Goal: Transaction & Acquisition: Obtain resource

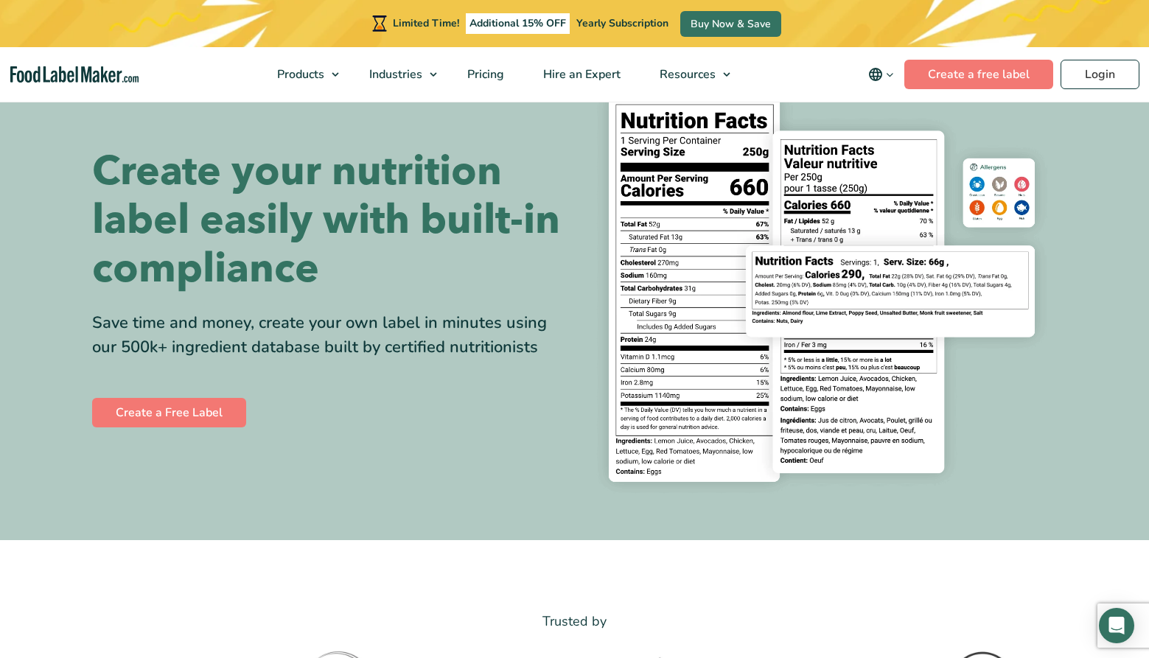
scroll to position [67, 0]
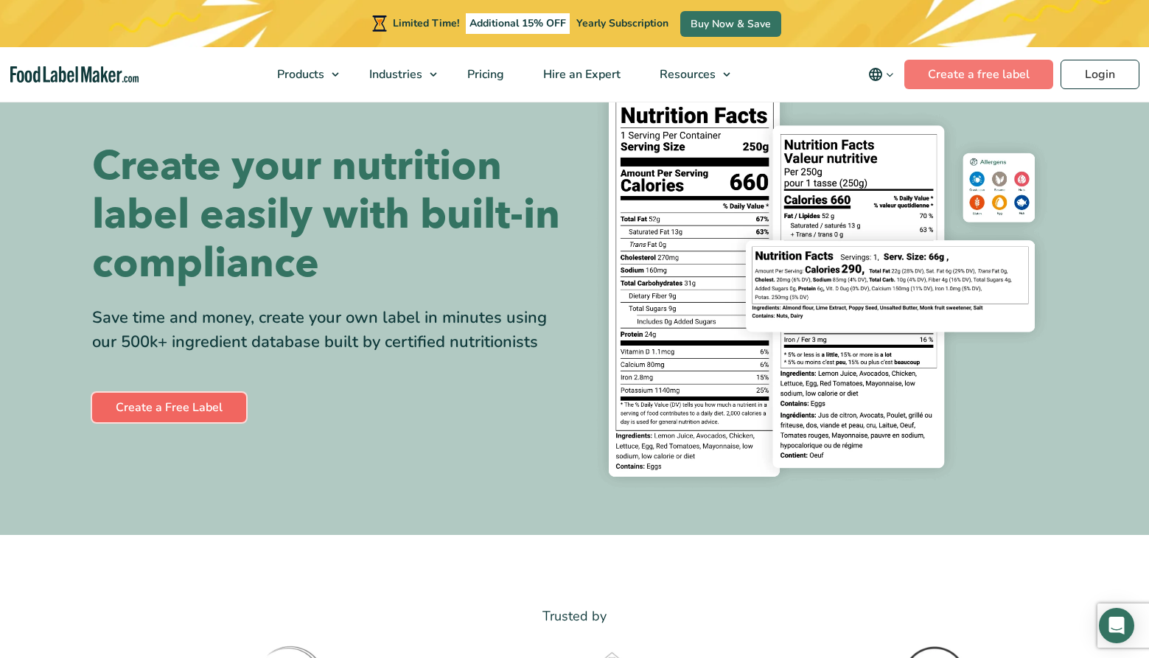
click at [235, 399] on link "Create a Free Label" at bounding box center [169, 407] width 154 height 29
click at [216, 404] on link "Create a Free Label" at bounding box center [169, 407] width 154 height 29
